Goal: Task Accomplishment & Management: Manage account settings

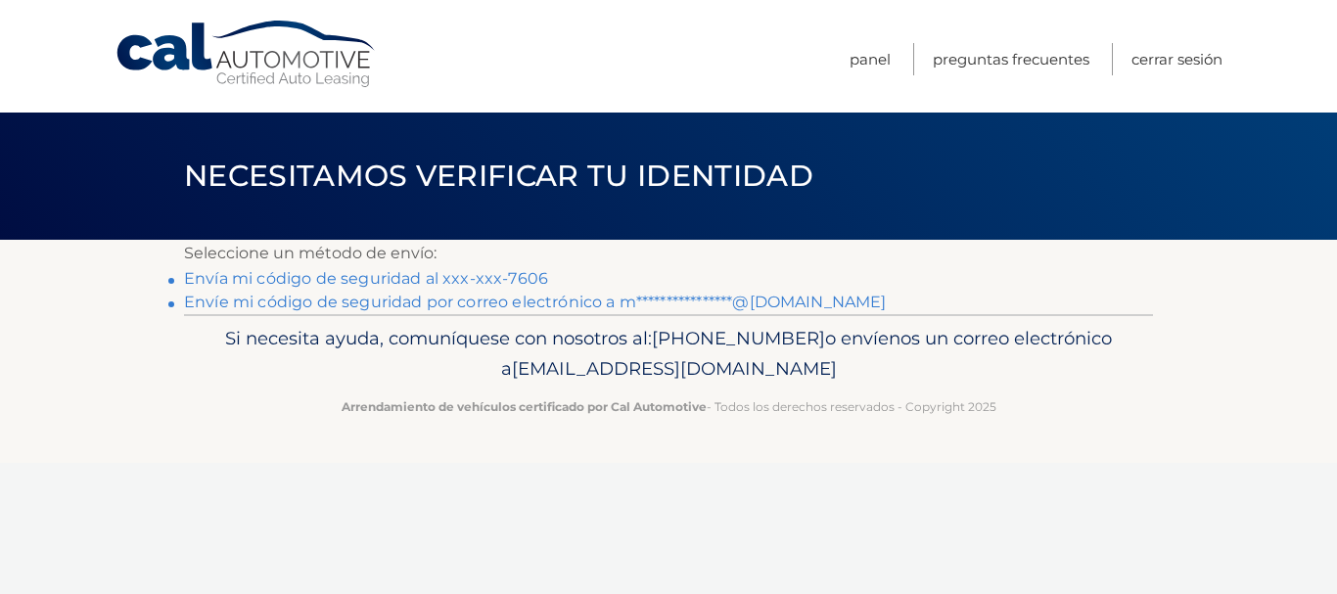
click at [417, 279] on font "Envía mi código de seguridad al xxx-xxx-7606" at bounding box center [366, 278] width 364 height 19
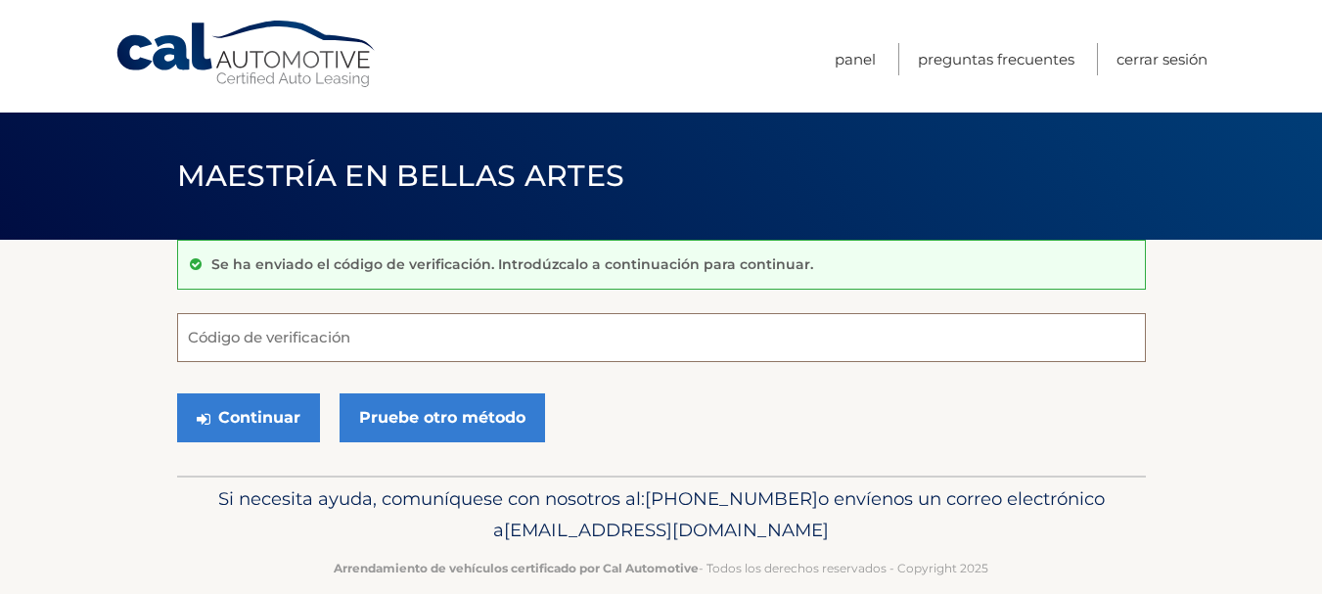
click at [369, 333] on input "Código de verificación" at bounding box center [661, 337] width 969 height 49
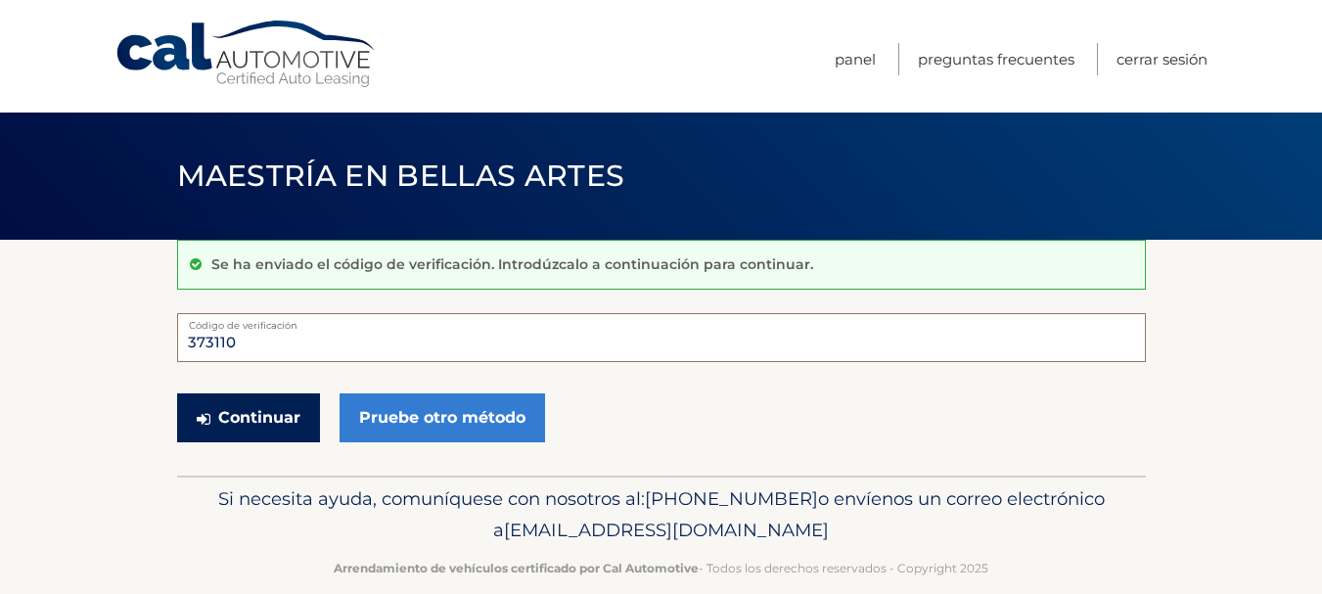
type input "373110"
click at [277, 422] on font "Continuar" at bounding box center [259, 417] width 82 height 19
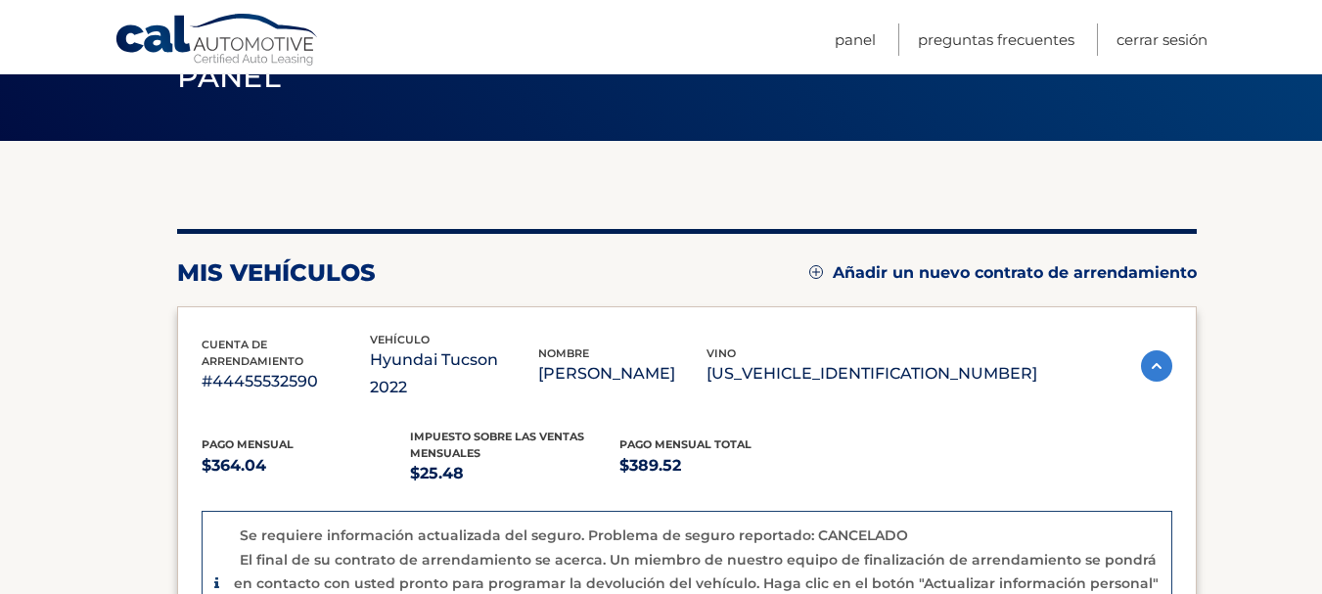
scroll to position [98, 0]
